Goal: Book appointment/travel/reservation

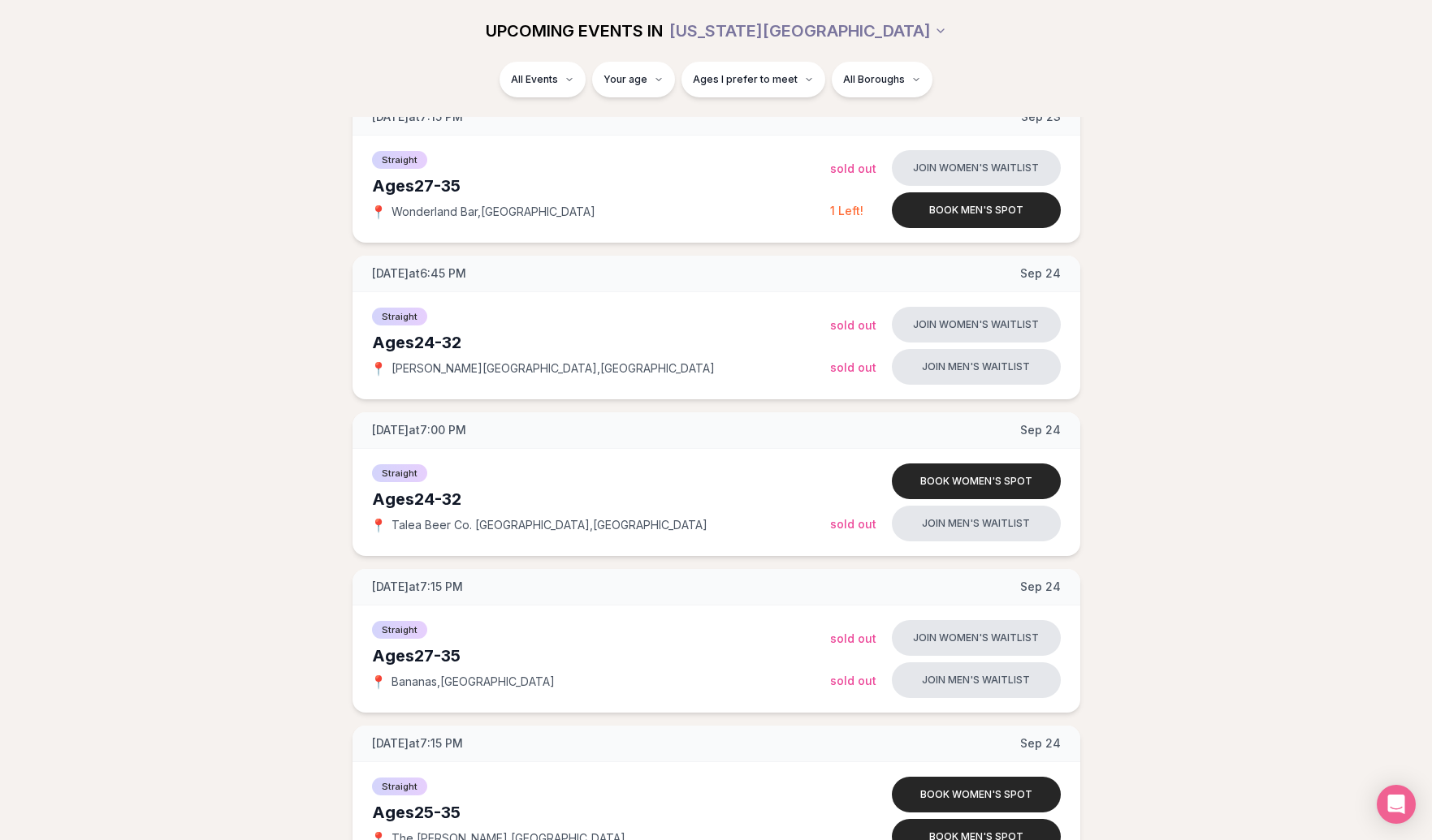
scroll to position [1811, 0]
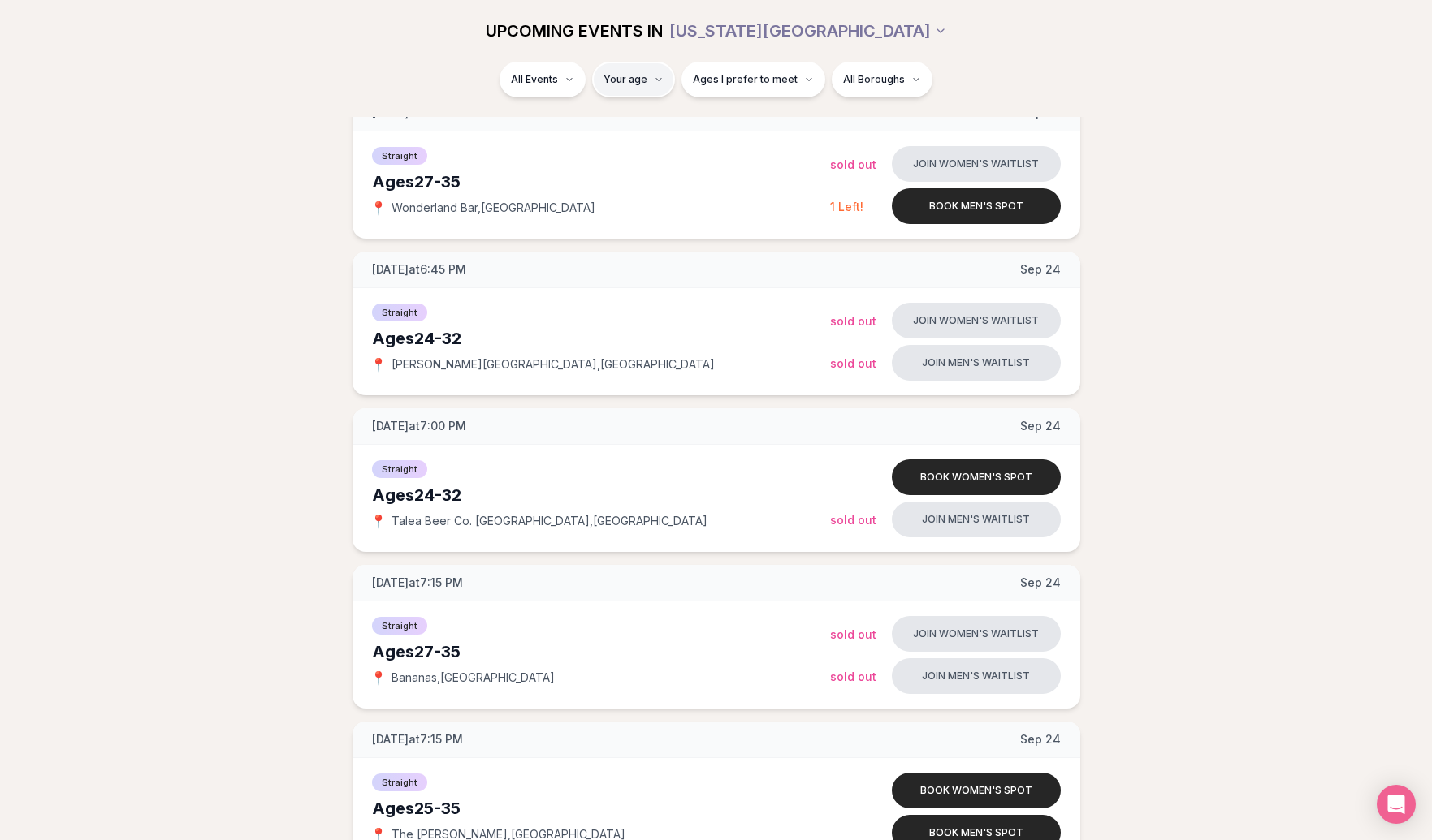
type input "**"
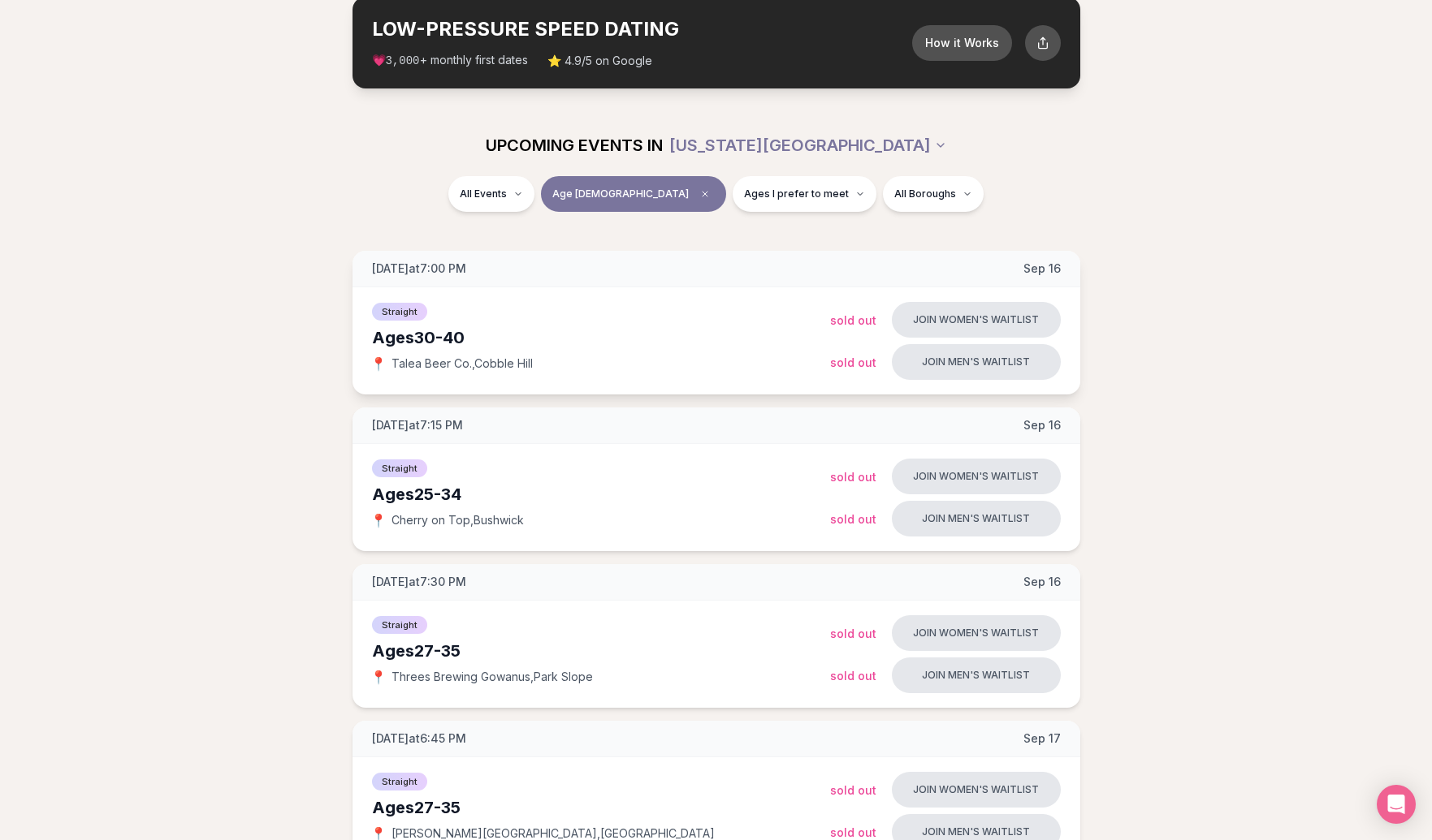
scroll to position [91, 0]
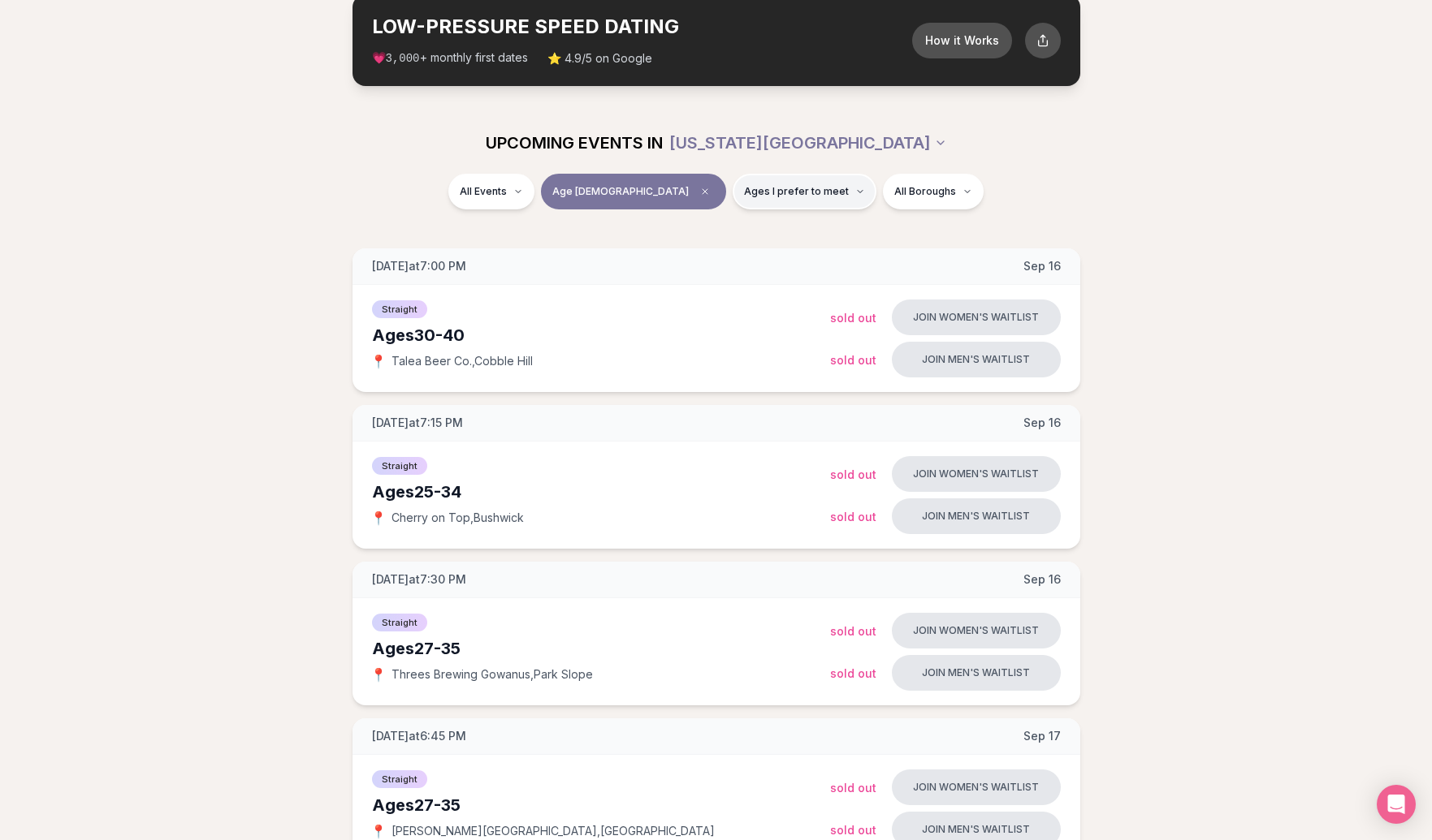
drag, startPoint x: 733, startPoint y: 214, endPoint x: 730, endPoint y: 196, distance: 18.2
click at [733, 214] on div "All Events Age [DEMOGRAPHIC_DATA] Ages I prefer to meet All Boroughs" at bounding box center [716, 195] width 909 height 43
click at [744, 195] on span "Ages I prefer to meet" at bounding box center [797, 191] width 105 height 13
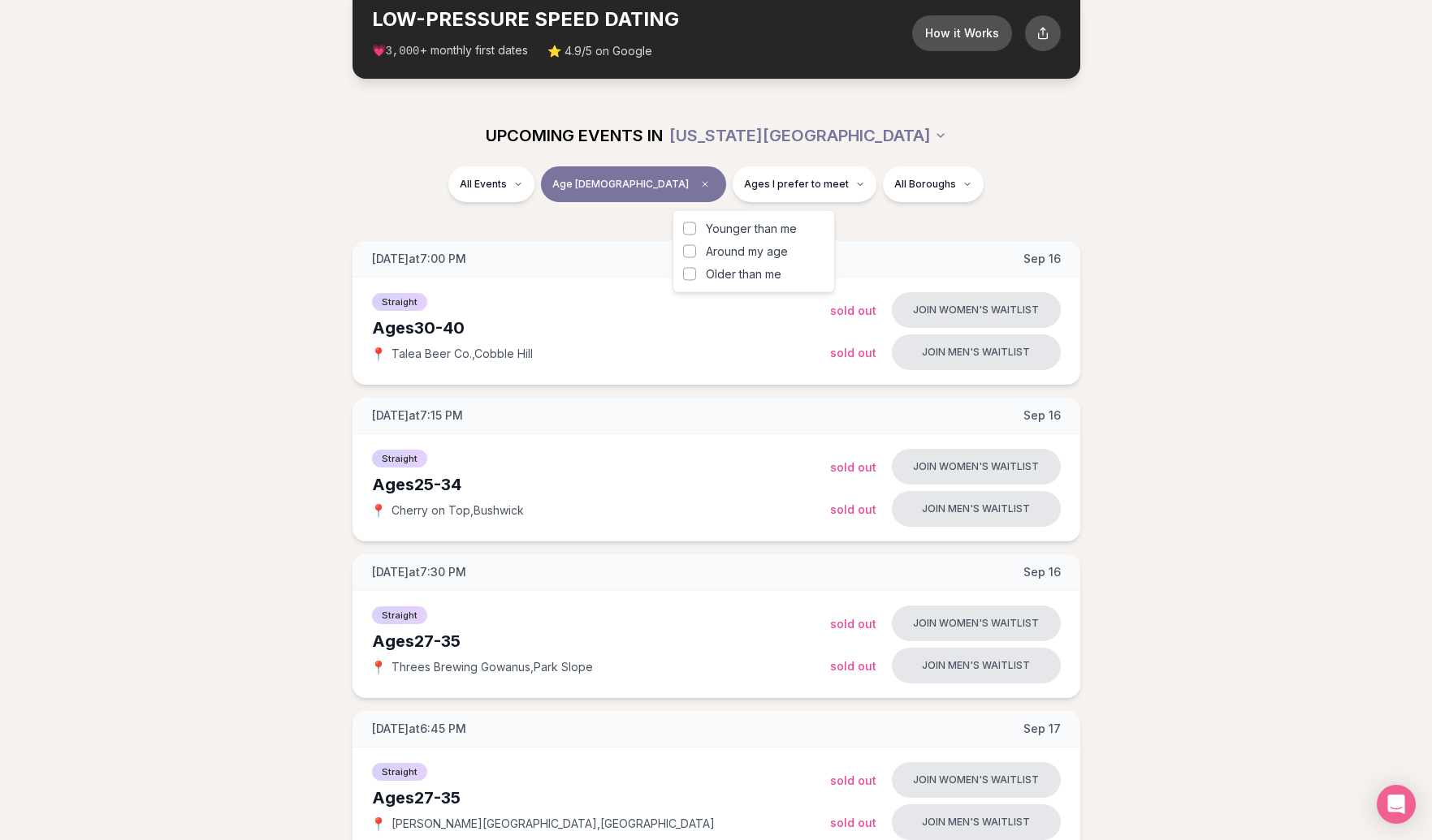
scroll to position [99, 0]
click at [758, 242] on span "Around my age" at bounding box center [746, 245] width 82 height 16
click at [696, 242] on button "Around my age" at bounding box center [689, 245] width 13 height 13
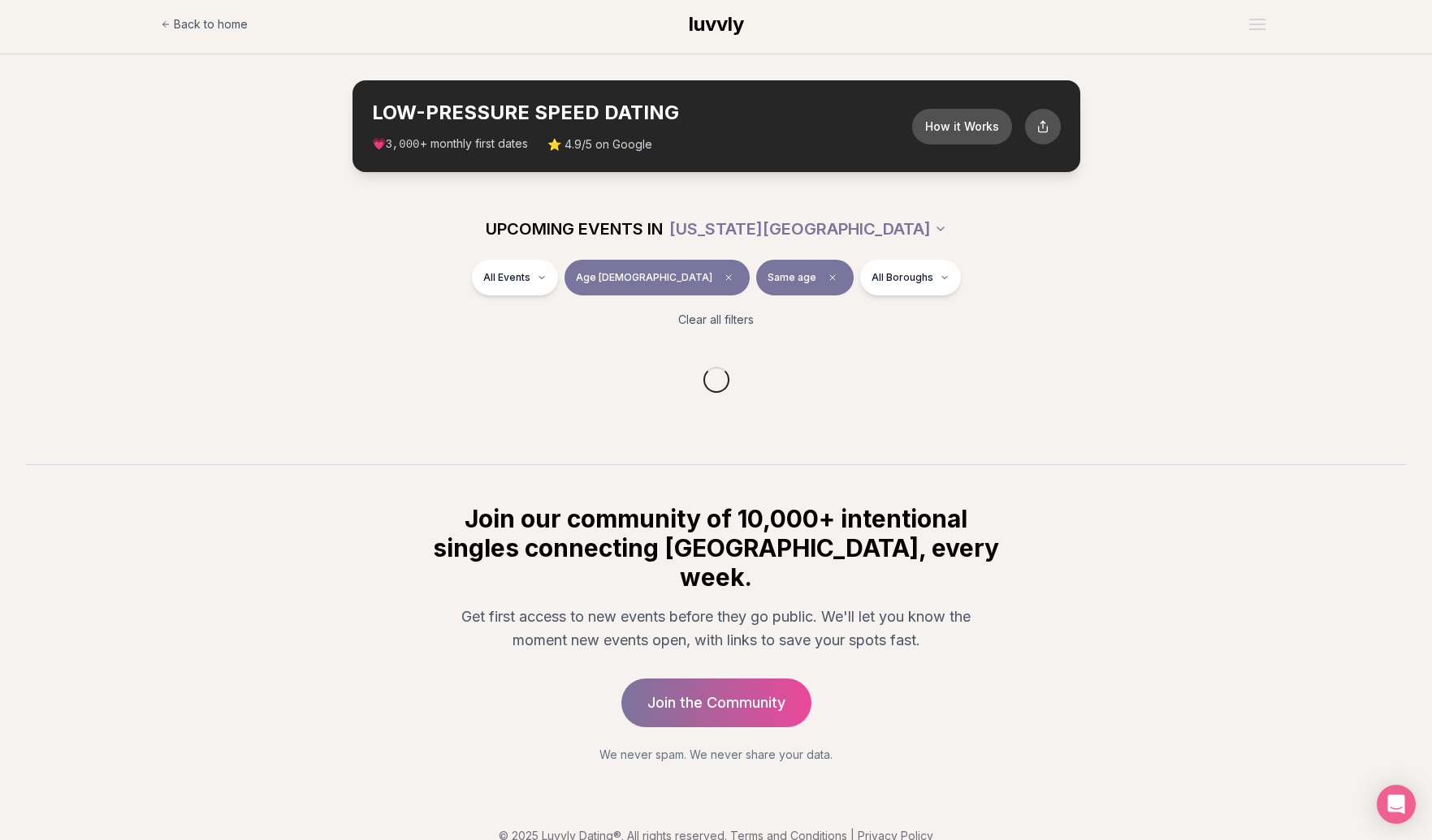
click at [974, 154] on div "Back to home luvvly LOW-PRESSURE SPEED DATING How it Works 💗 3,000 + monthly fi…" at bounding box center [716, 433] width 1432 height 875
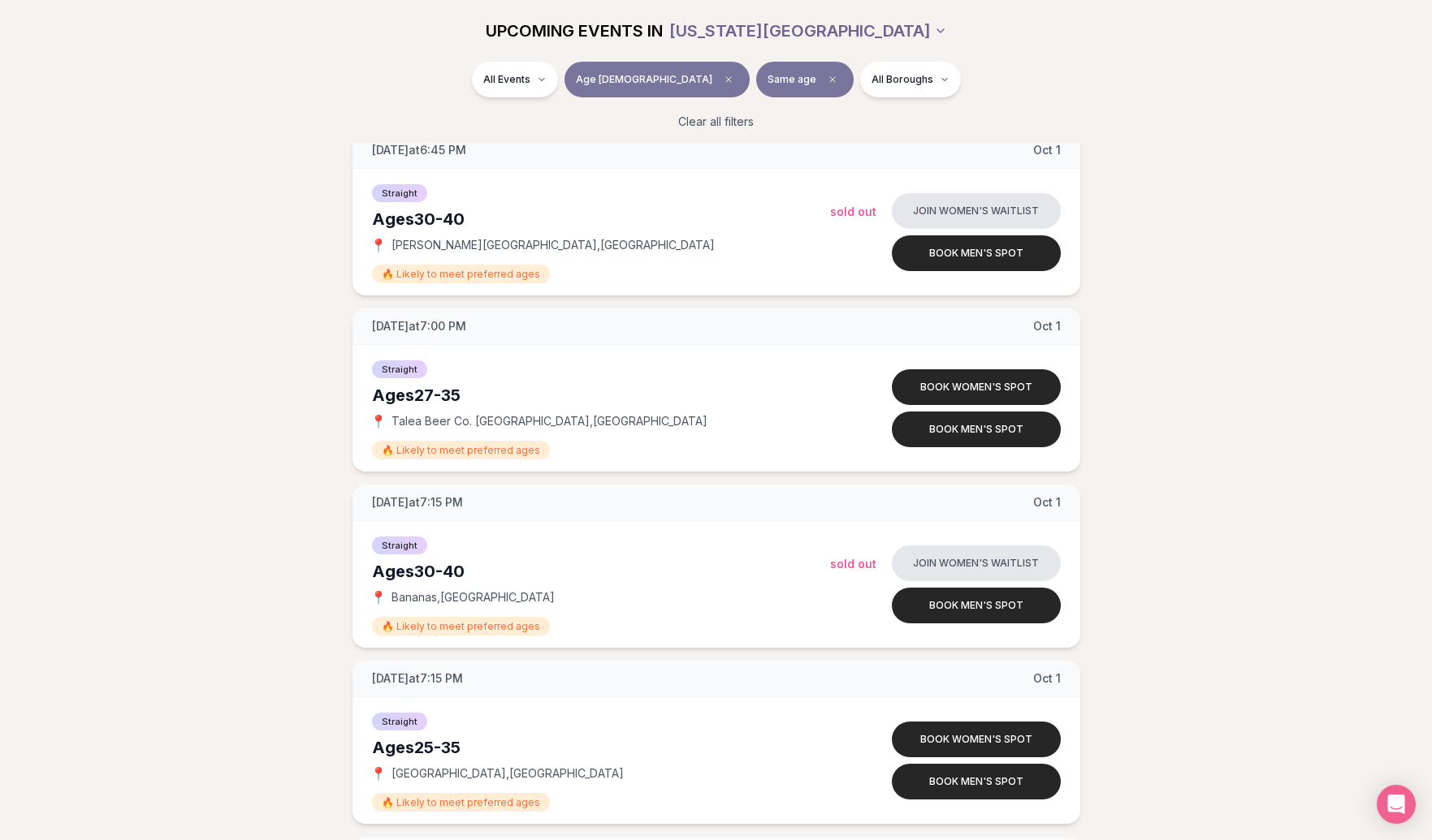
scroll to position [3672, 0]
